Goal: Find specific page/section: Find specific page/section

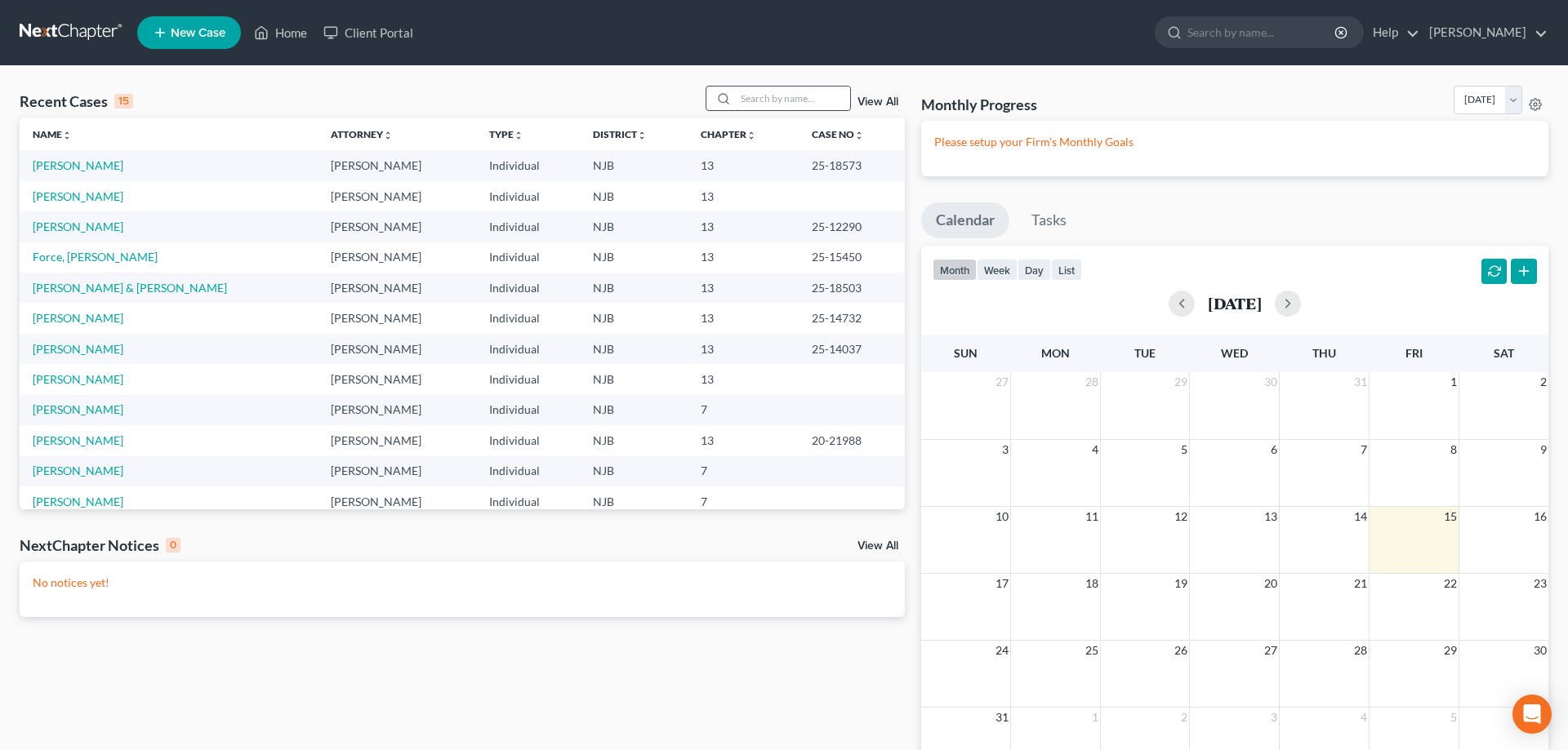
click at [745, 93] on input "search" at bounding box center [792, 98] width 114 height 24
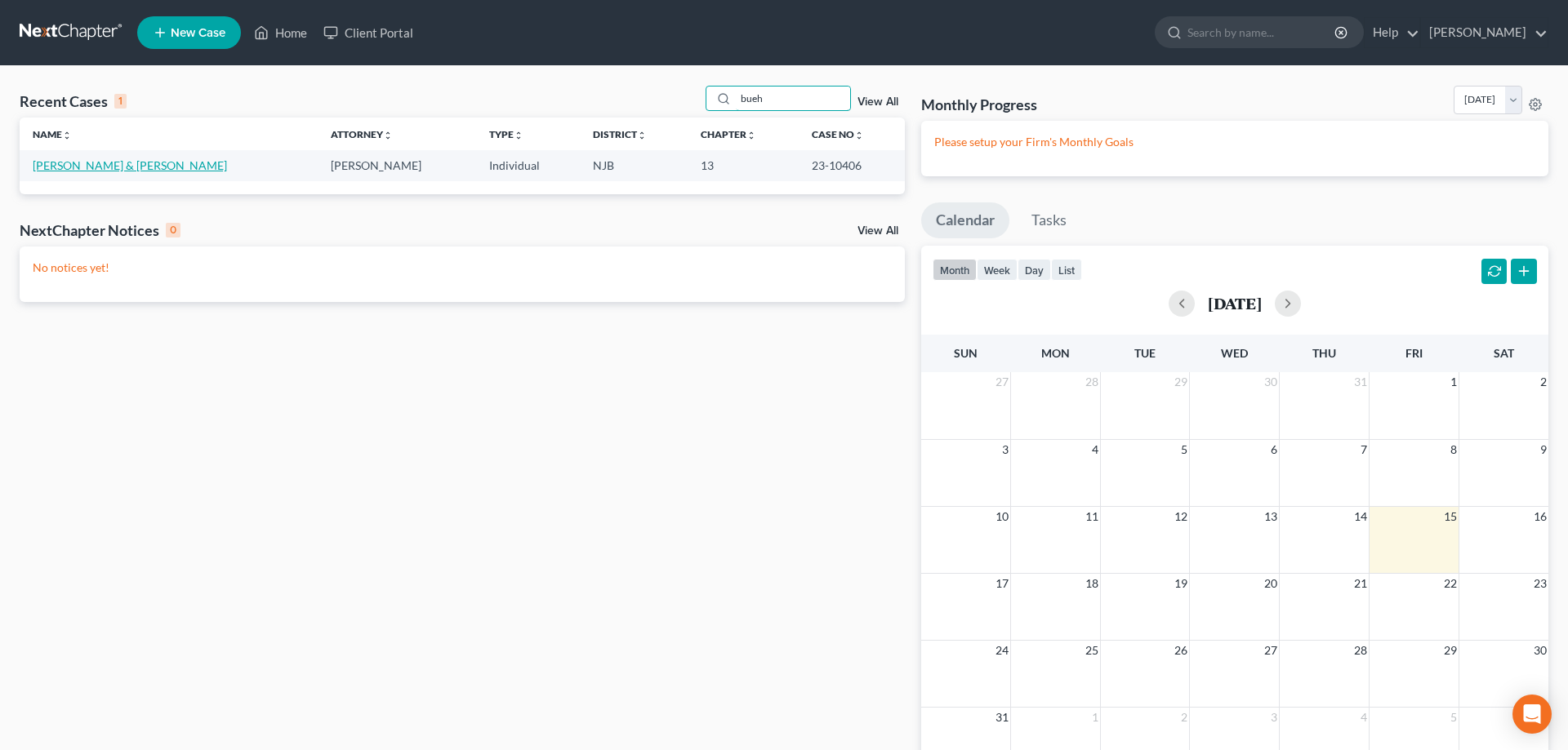
type input "bueh"
click at [126, 167] on link "[PERSON_NAME] & [PERSON_NAME]" at bounding box center [130, 165] width 195 height 14
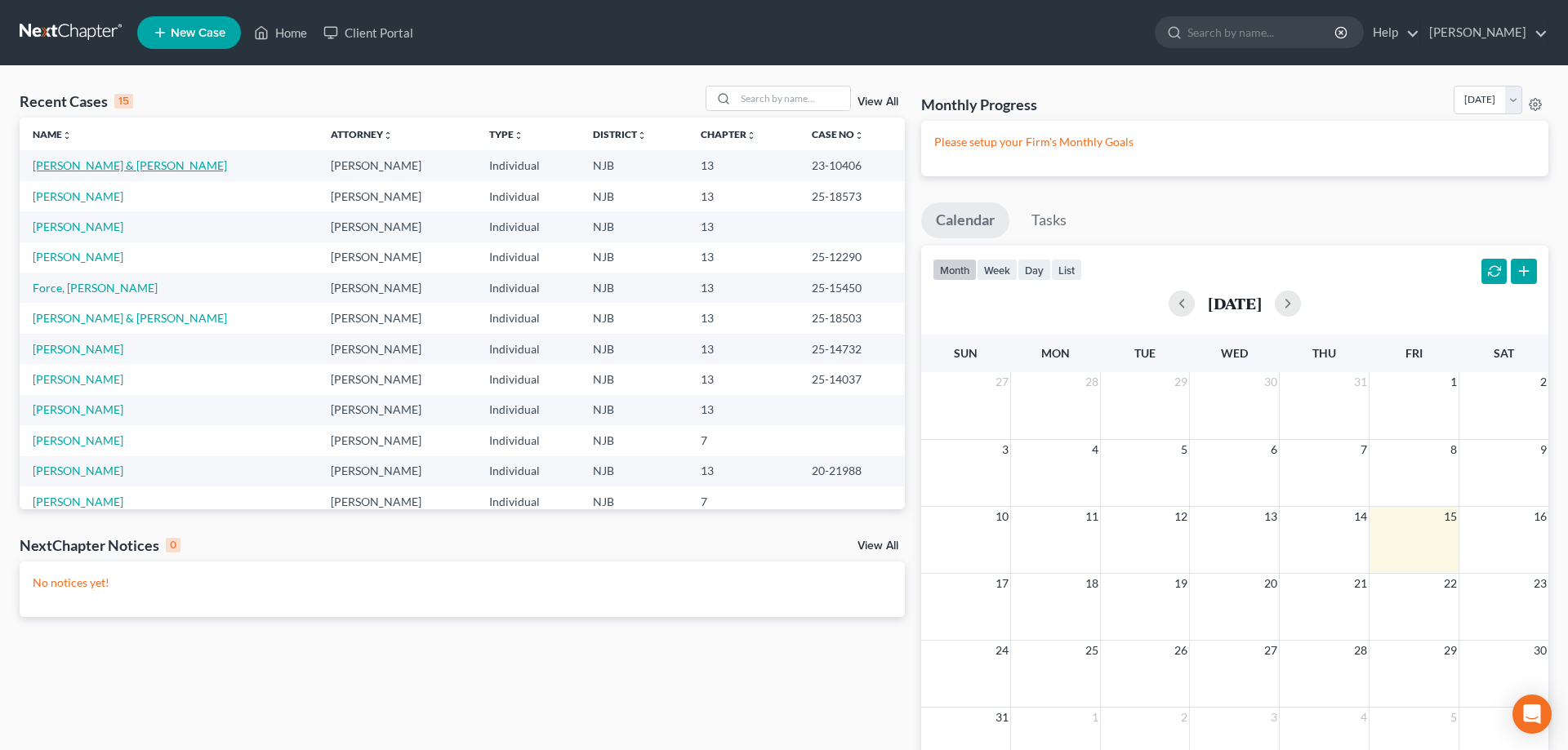
click at [134, 166] on link "[PERSON_NAME] & [PERSON_NAME]" at bounding box center [130, 165] width 195 height 14
click at [85, 198] on link "[PERSON_NAME]" at bounding box center [78, 196] width 91 height 14
